Goal: Task Accomplishment & Management: Use online tool/utility

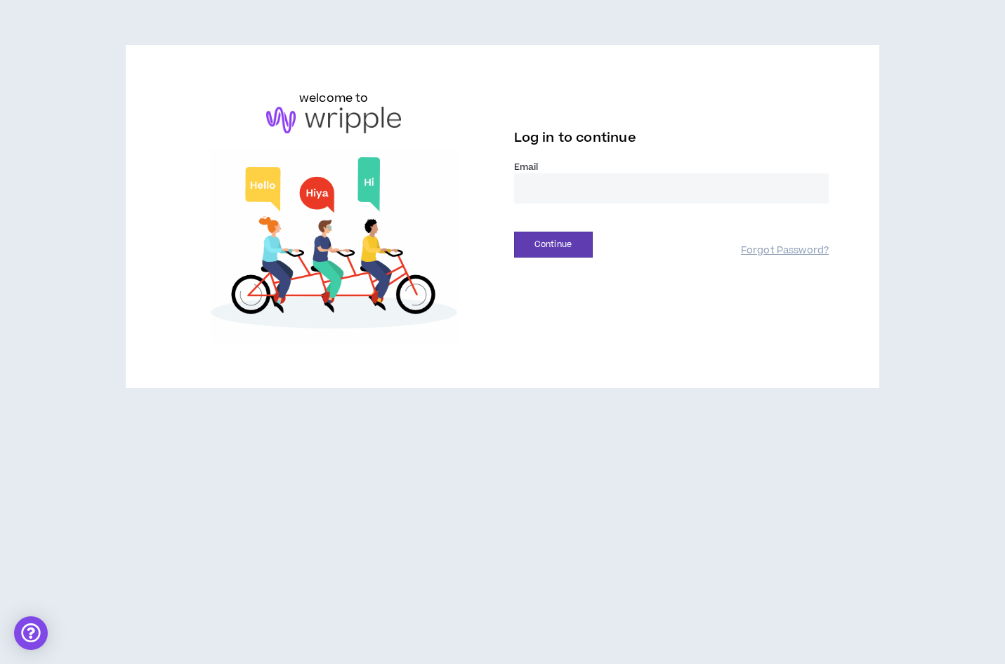
click at [547, 187] on input "email" at bounding box center [671, 188] width 315 height 30
type input "**********"
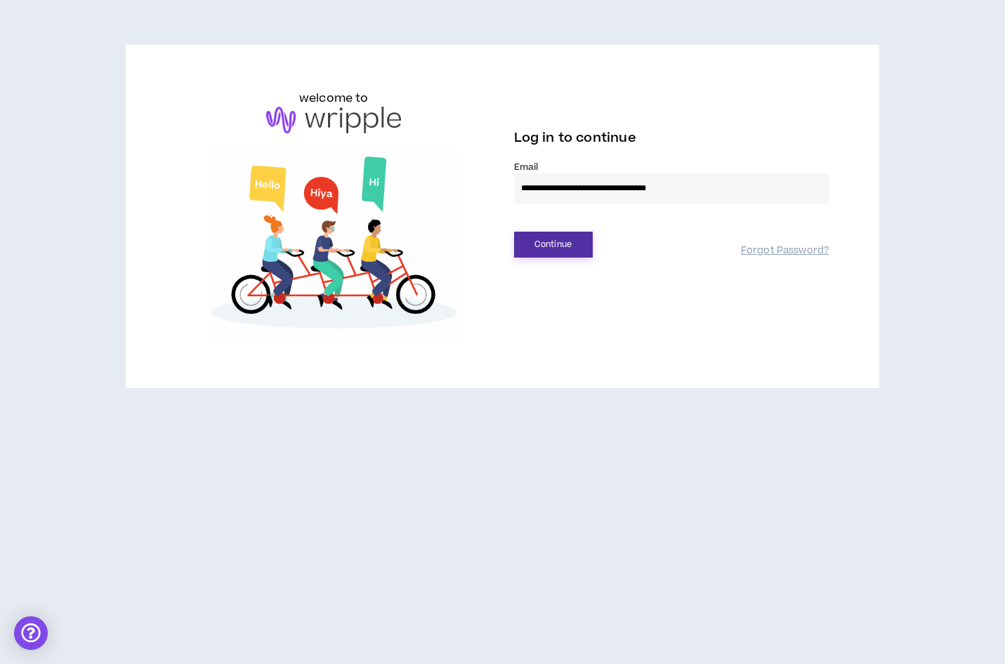
click at [569, 247] on button "Continue" at bounding box center [553, 245] width 79 height 26
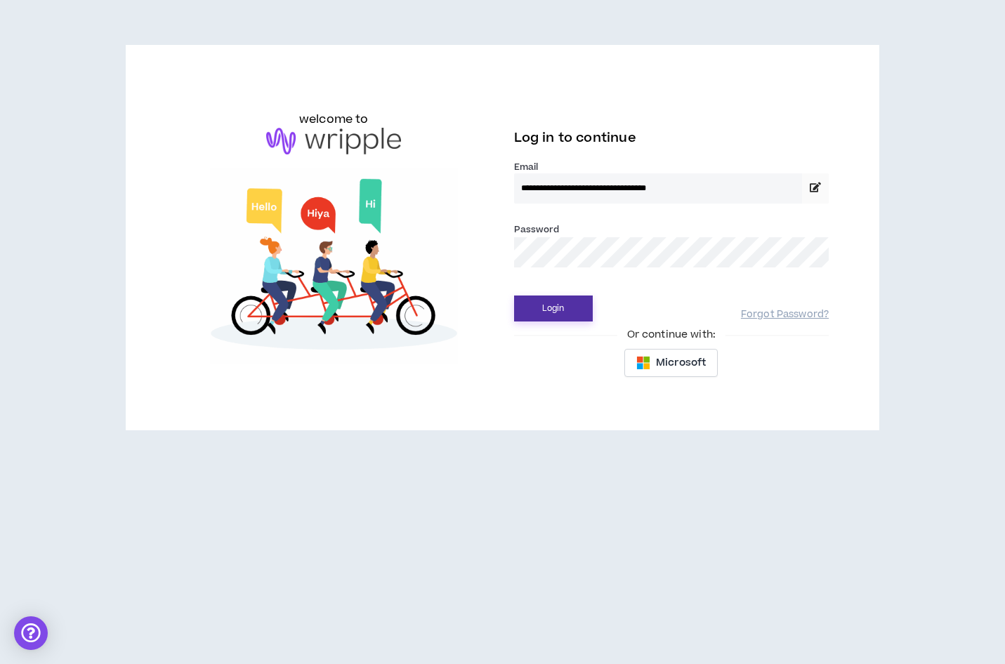
click at [563, 308] on button "Login" at bounding box center [553, 309] width 79 height 26
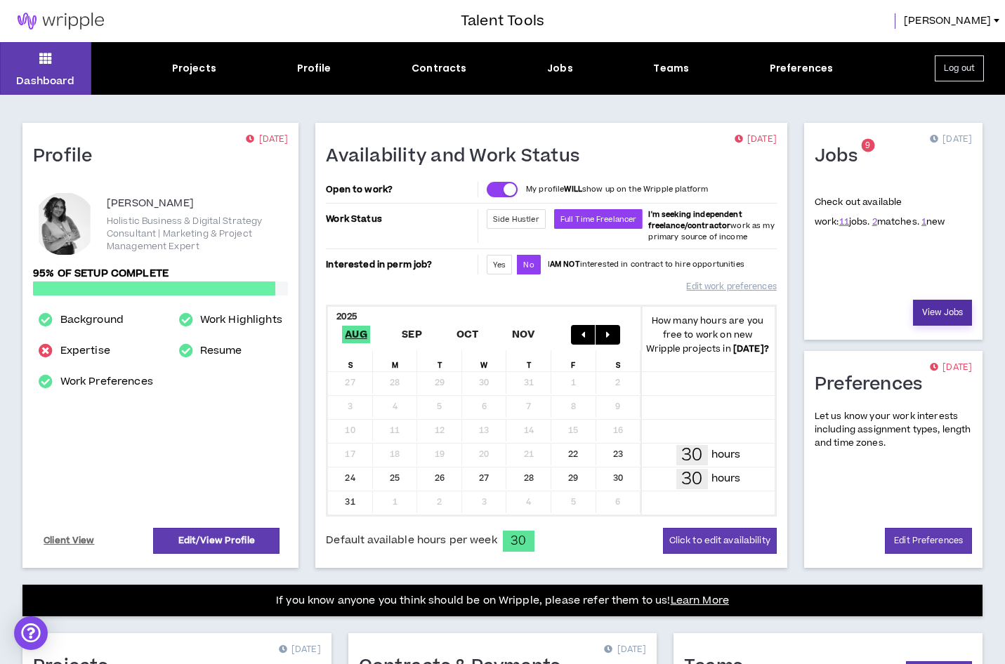
click at [942, 313] on link "View Jobs" at bounding box center [942, 313] width 59 height 26
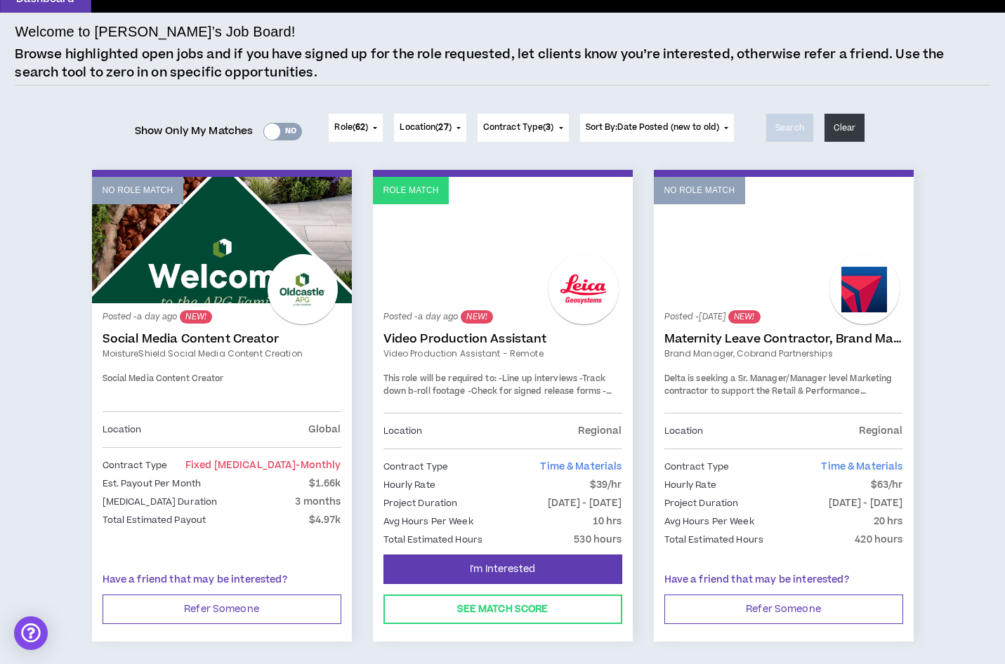
scroll to position [86, 0]
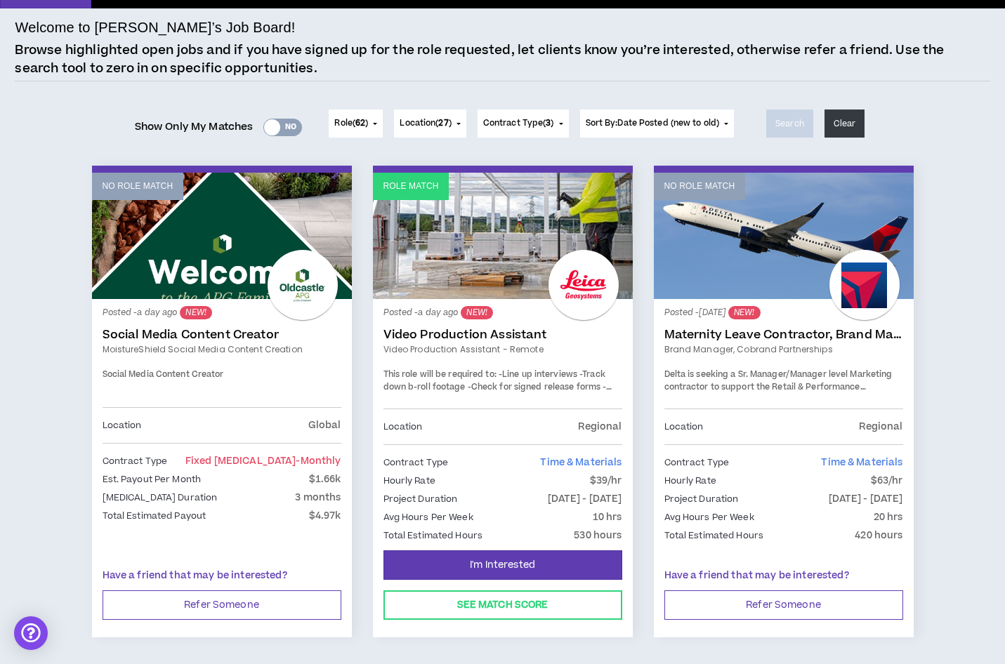
click at [440, 244] on link "Role Match" at bounding box center [503, 236] width 260 height 126
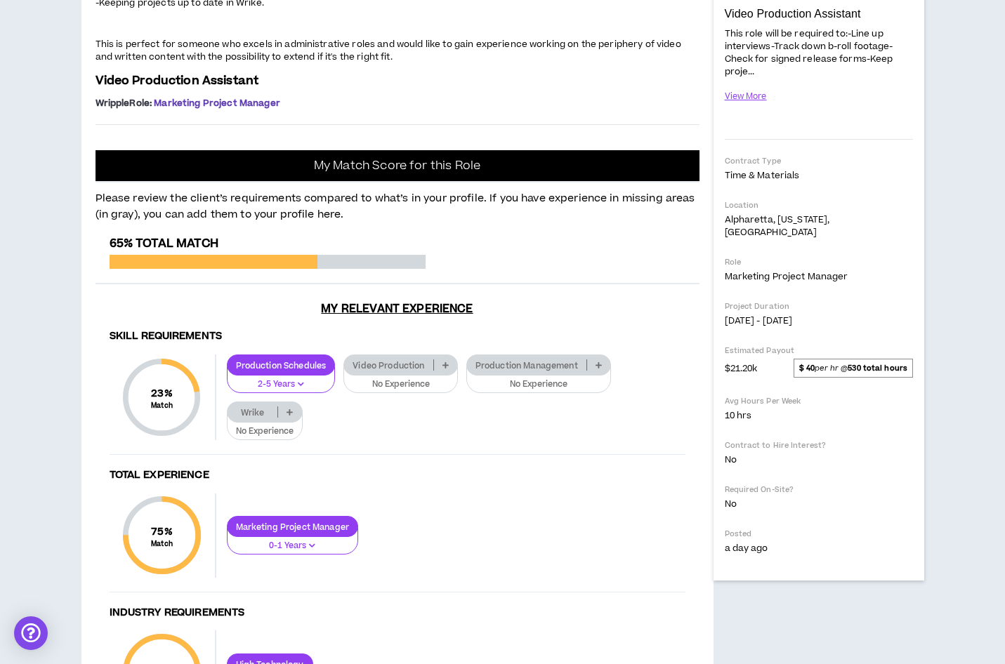
scroll to position [272, 0]
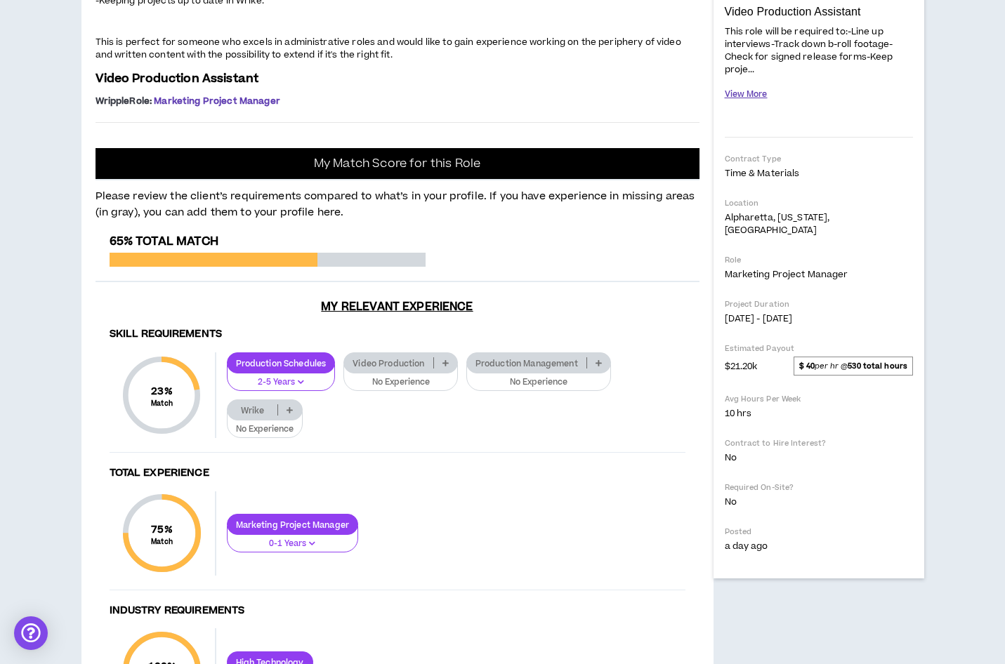
click at [733, 95] on button "View More" at bounding box center [746, 94] width 43 height 25
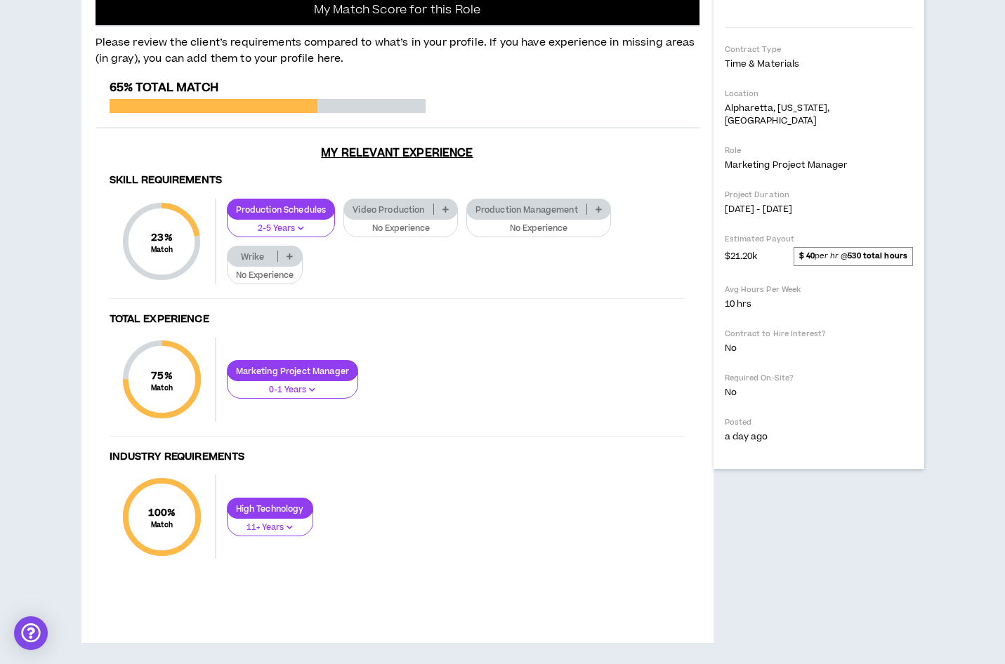
scroll to position [725, 0]
click at [305, 397] on p "0-1 Years" at bounding box center [293, 390] width 114 height 13
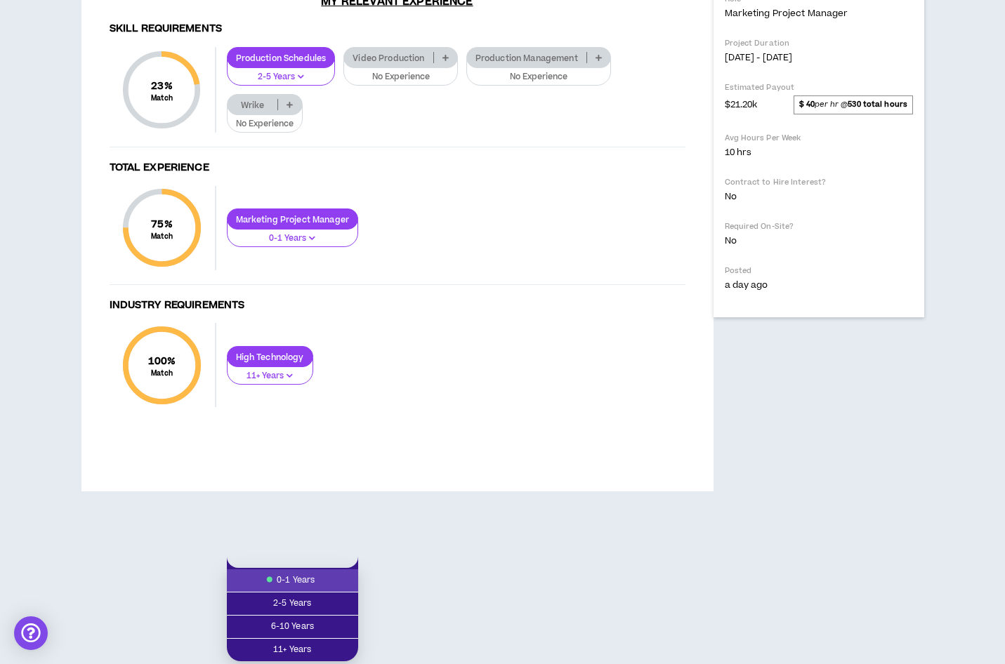
click at [305, 573] on span "0-1 Years" at bounding box center [292, 580] width 114 height 15
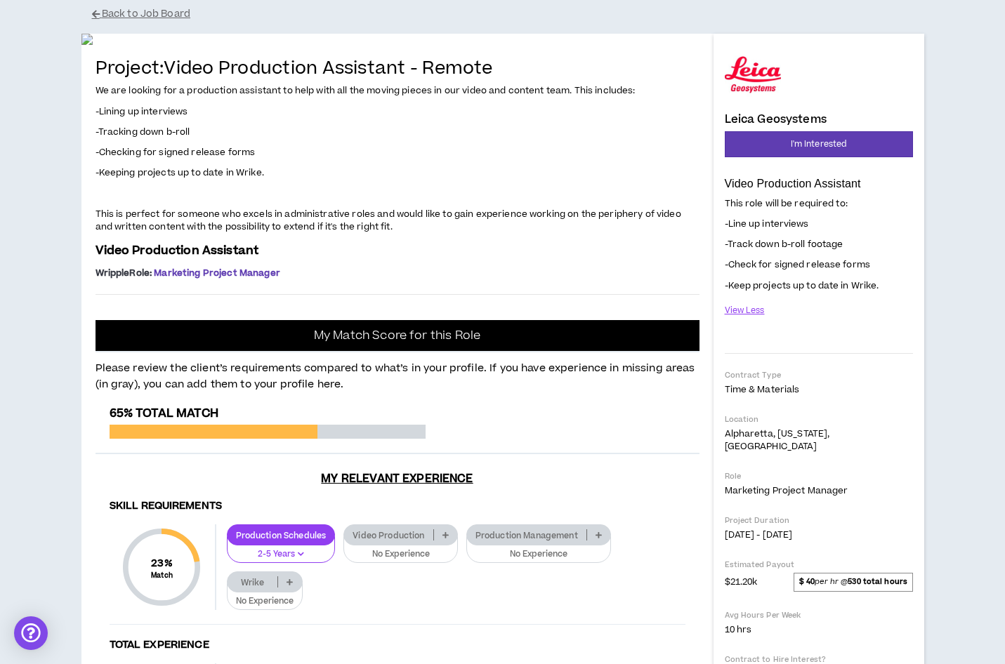
scroll to position [99, 0]
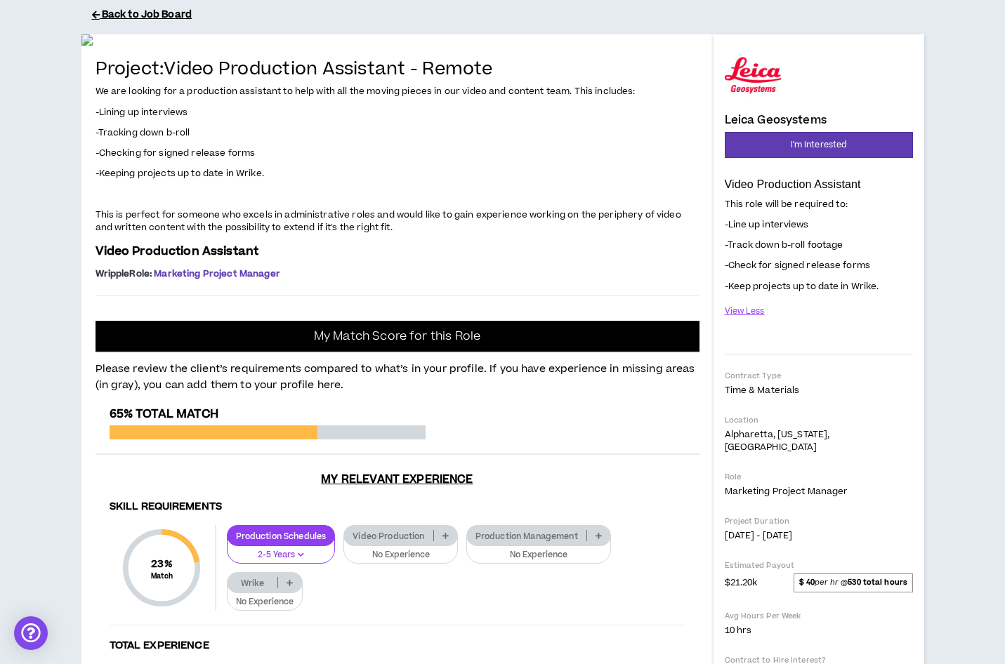
click at [159, 15] on button "Back to Job Board" at bounding box center [513, 15] width 843 height 25
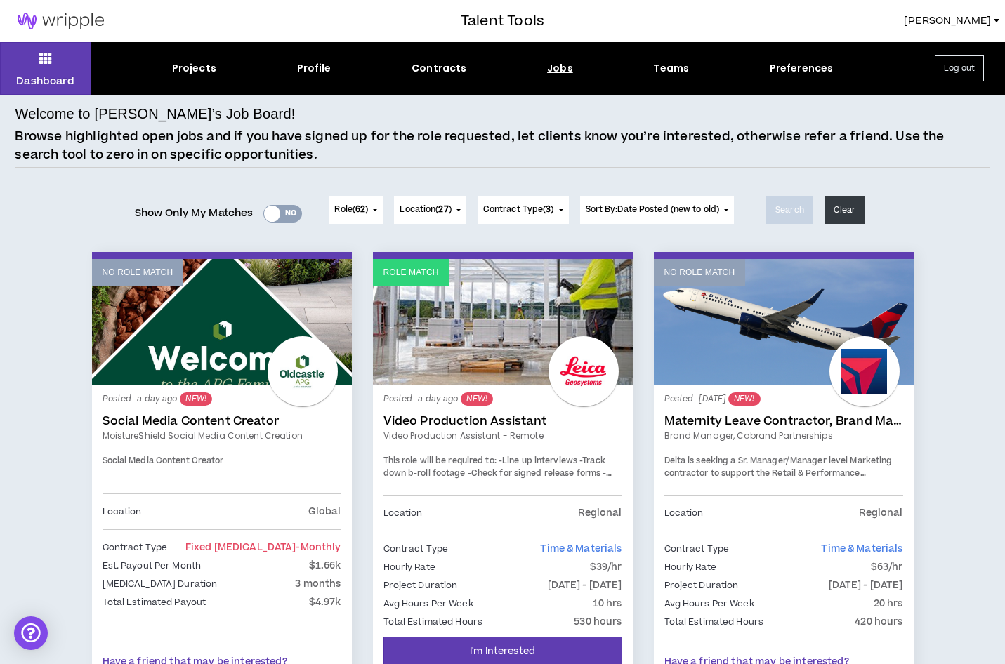
click at [958, 74] on button "Log out" at bounding box center [959, 68] width 49 height 26
